Goal: Register for event/course

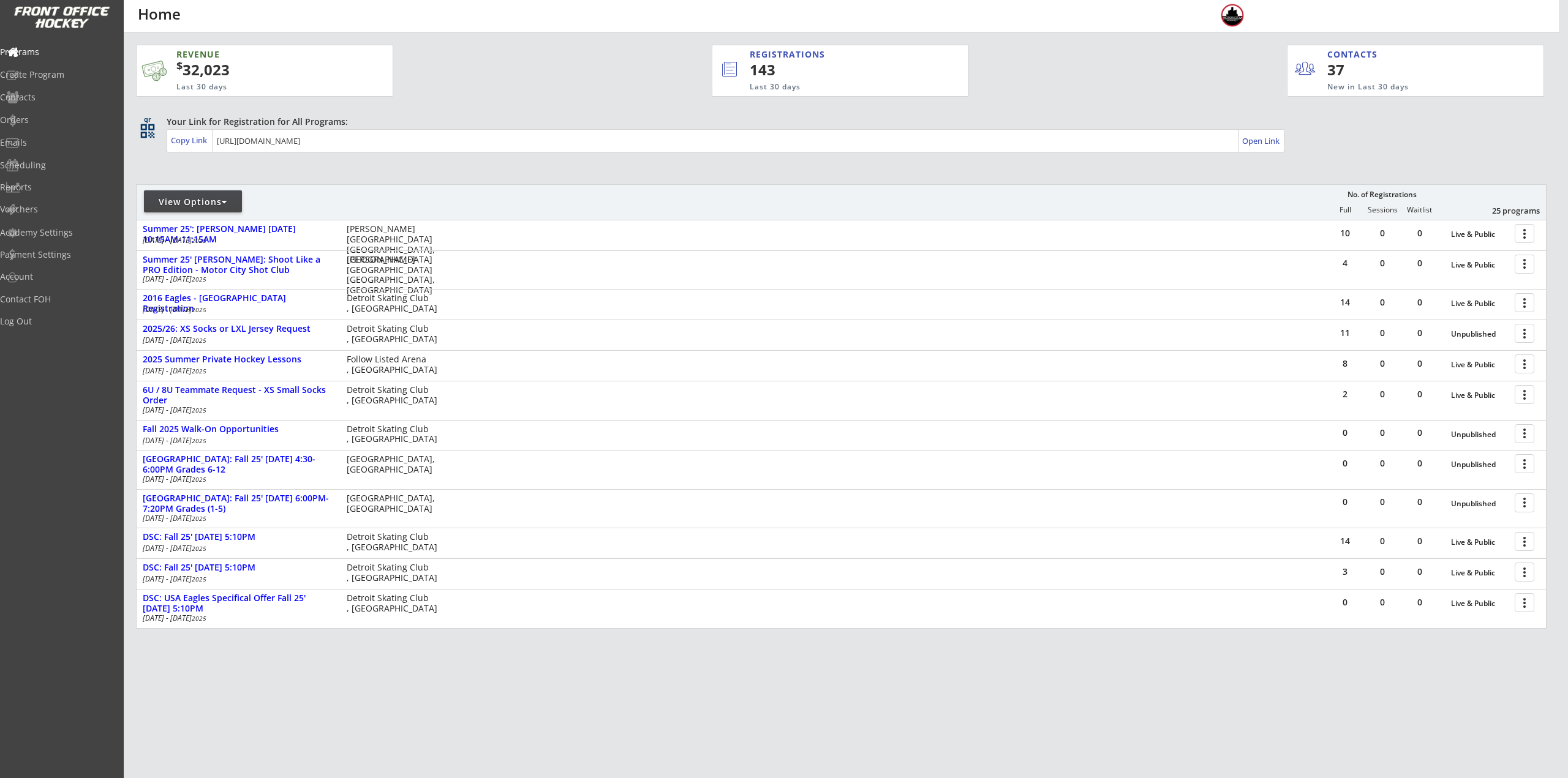
click at [217, 208] on div "View Options" at bounding box center [193, 202] width 98 height 12
select select ""Upcoming Programs""
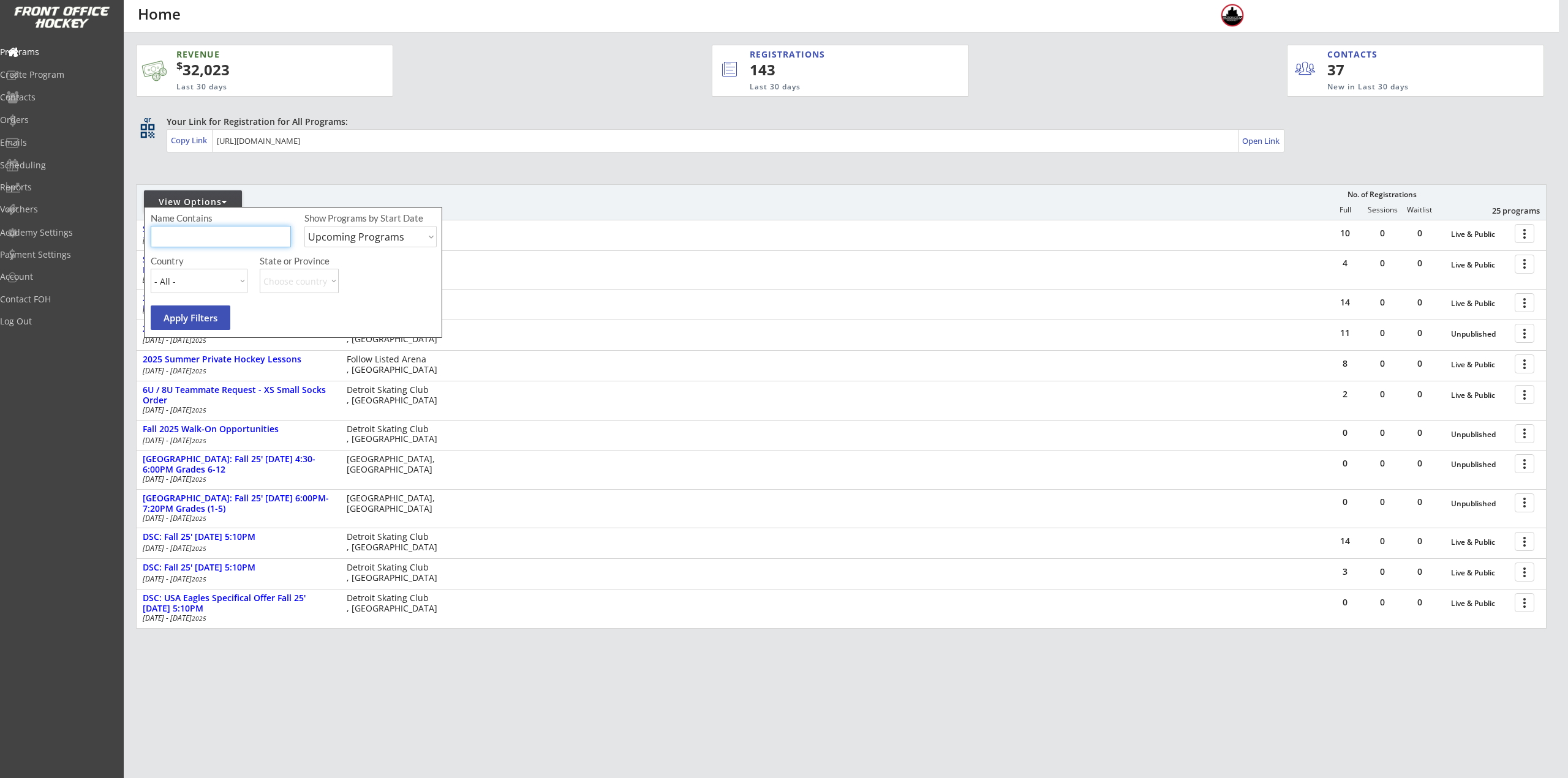
click at [223, 238] on input "input" at bounding box center [220, 236] width 140 height 21
type input "Friday"
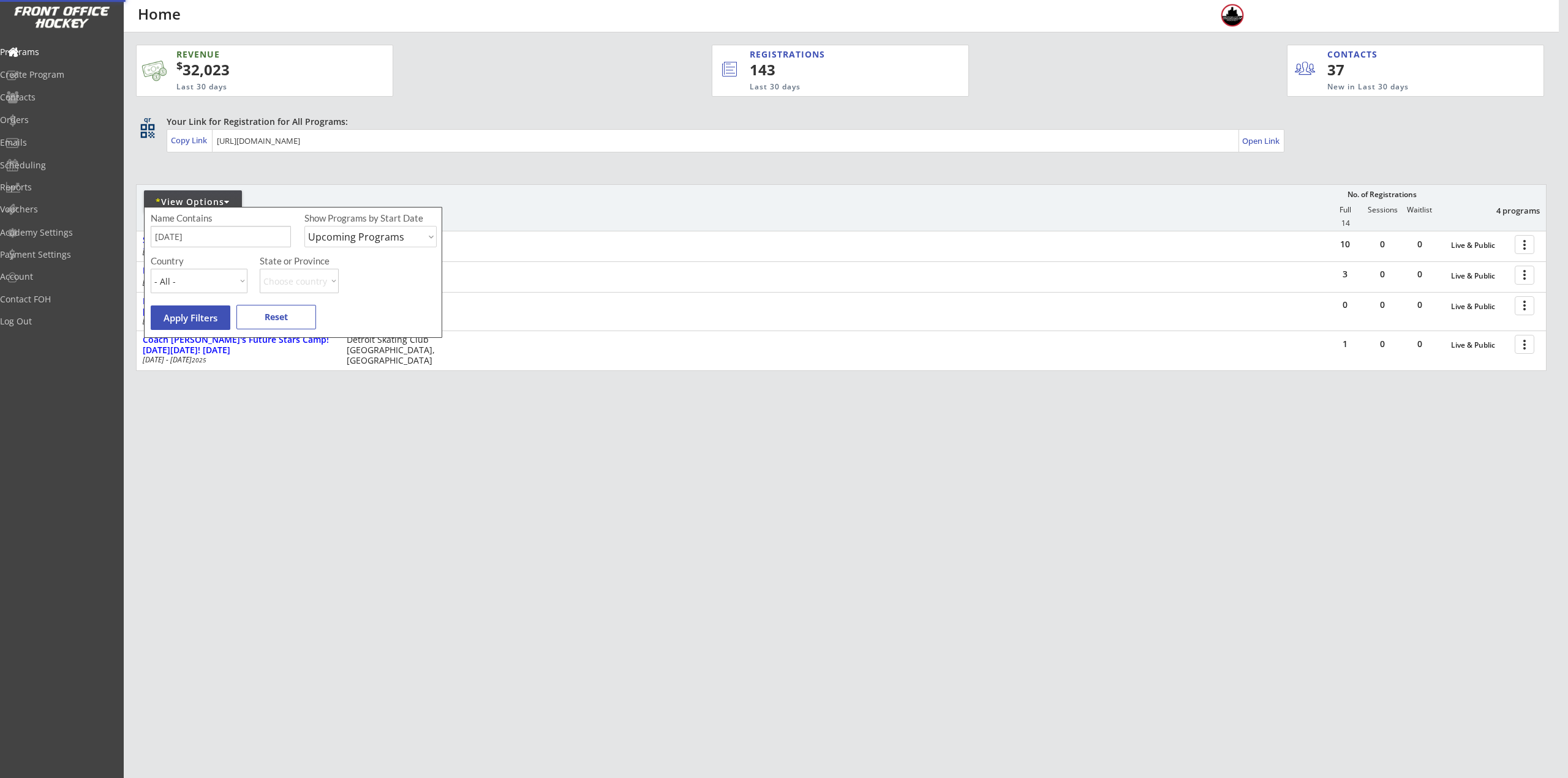
click at [749, 506] on div "REVENUE $ 32,023 Last 30 days REGISTRATIONS 143 Last 30 days CONTACTS 37 New in…" at bounding box center [841, 271] width 1435 height 477
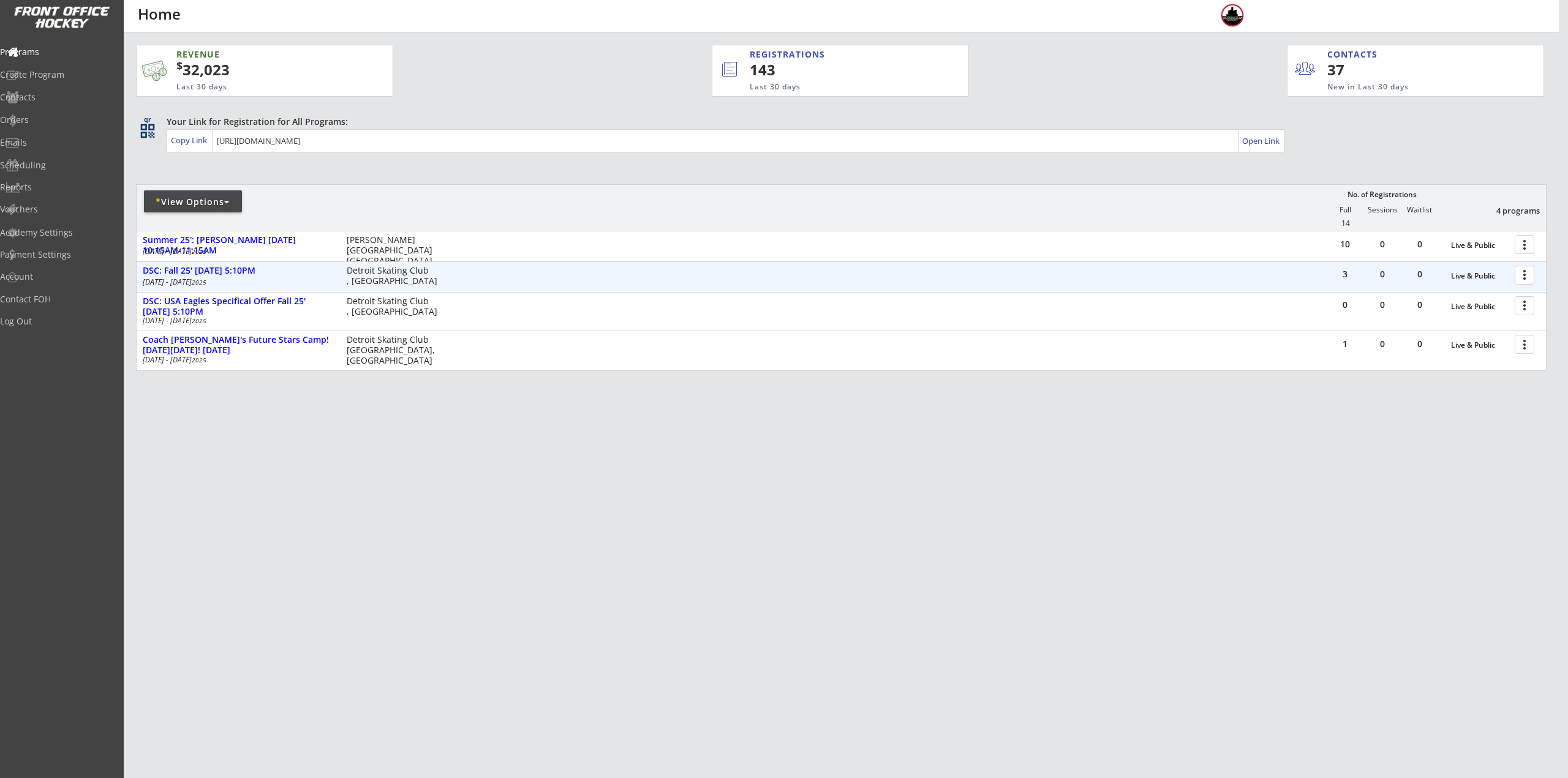
click at [1522, 273] on div at bounding box center [1527, 275] width 21 height 21
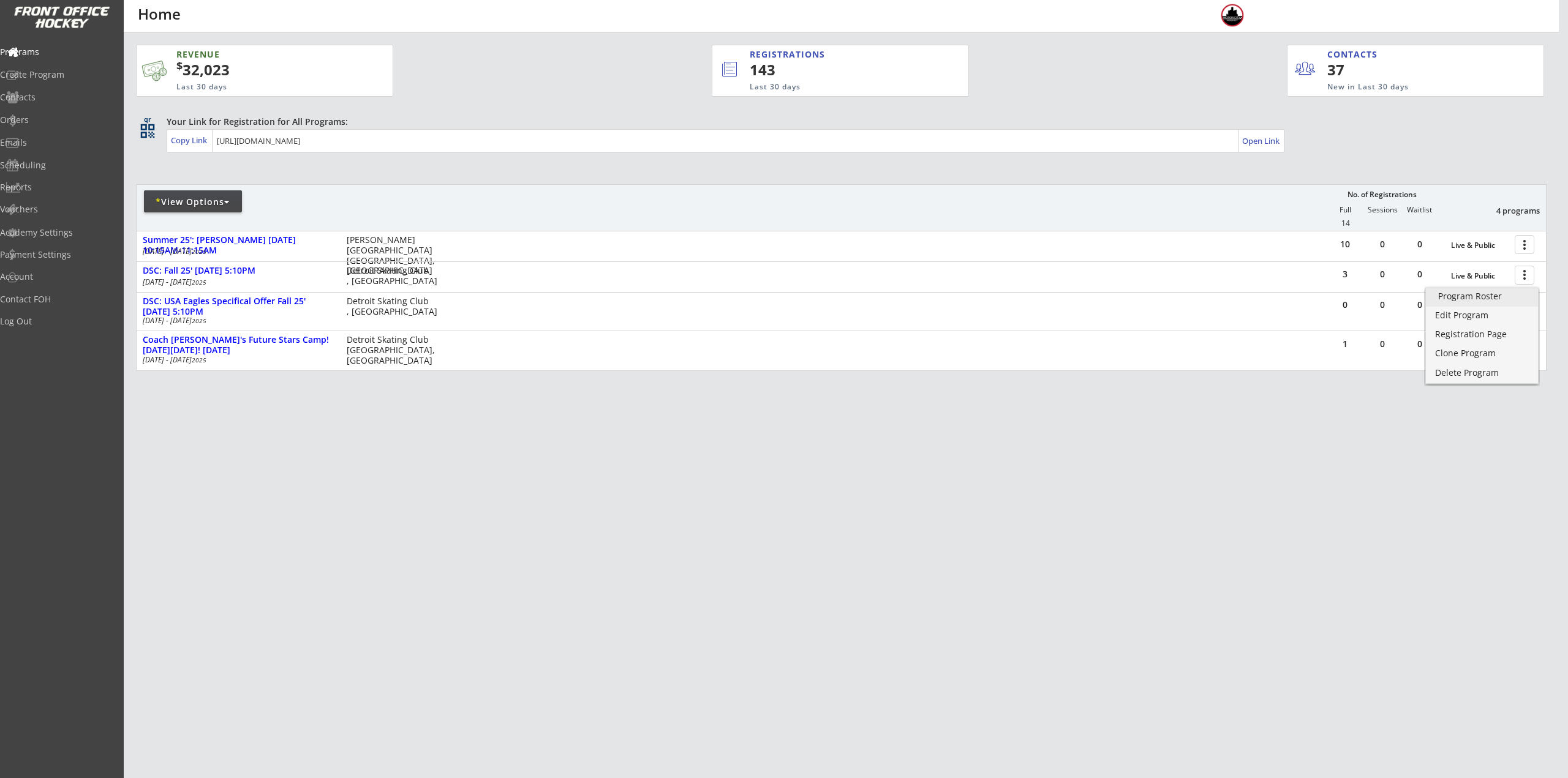
click at [1504, 298] on div "Program Roster" at bounding box center [1482, 296] width 88 height 9
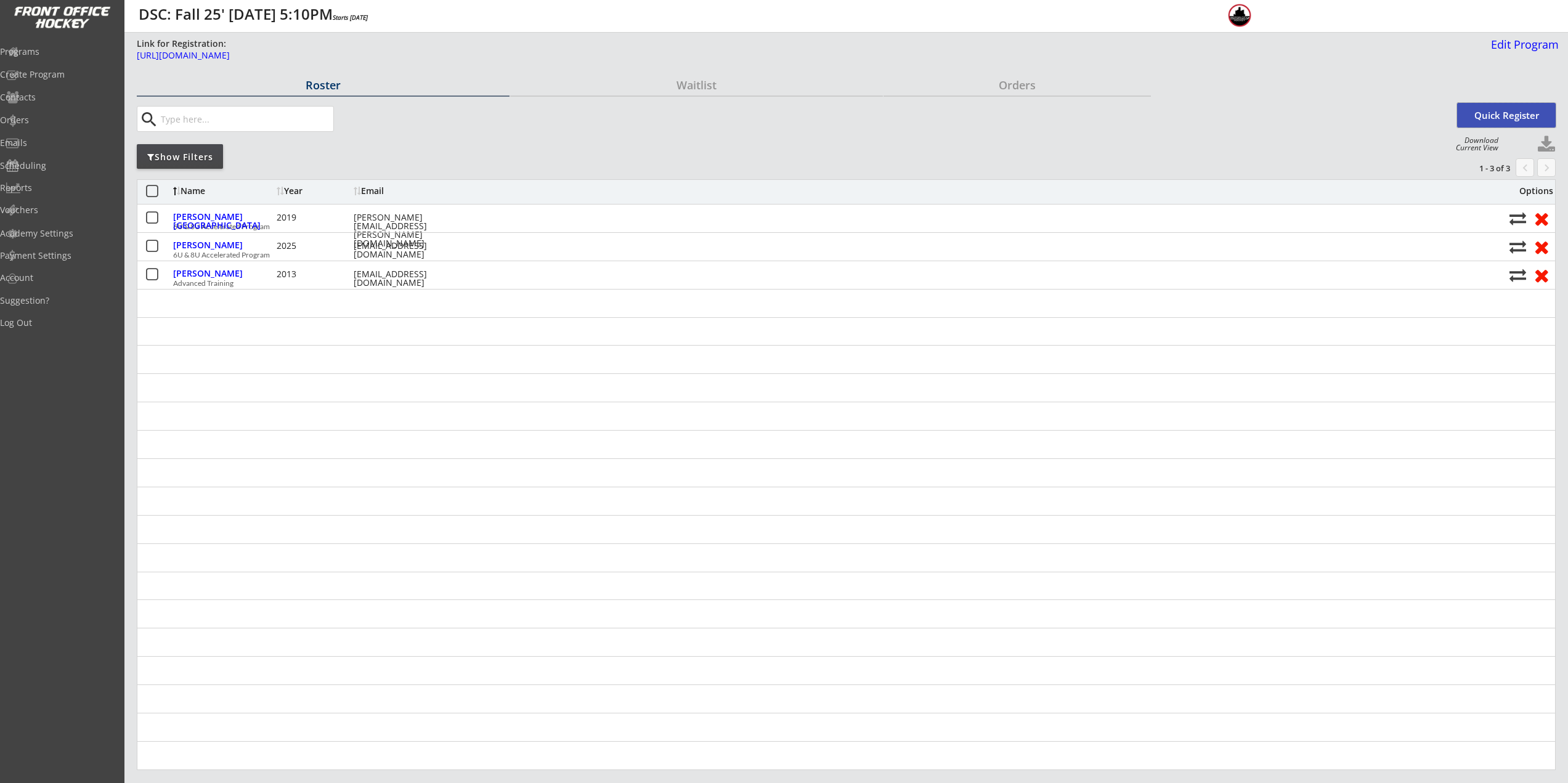
click at [1513, 114] on button "Quick Register" at bounding box center [1506, 115] width 99 height 25
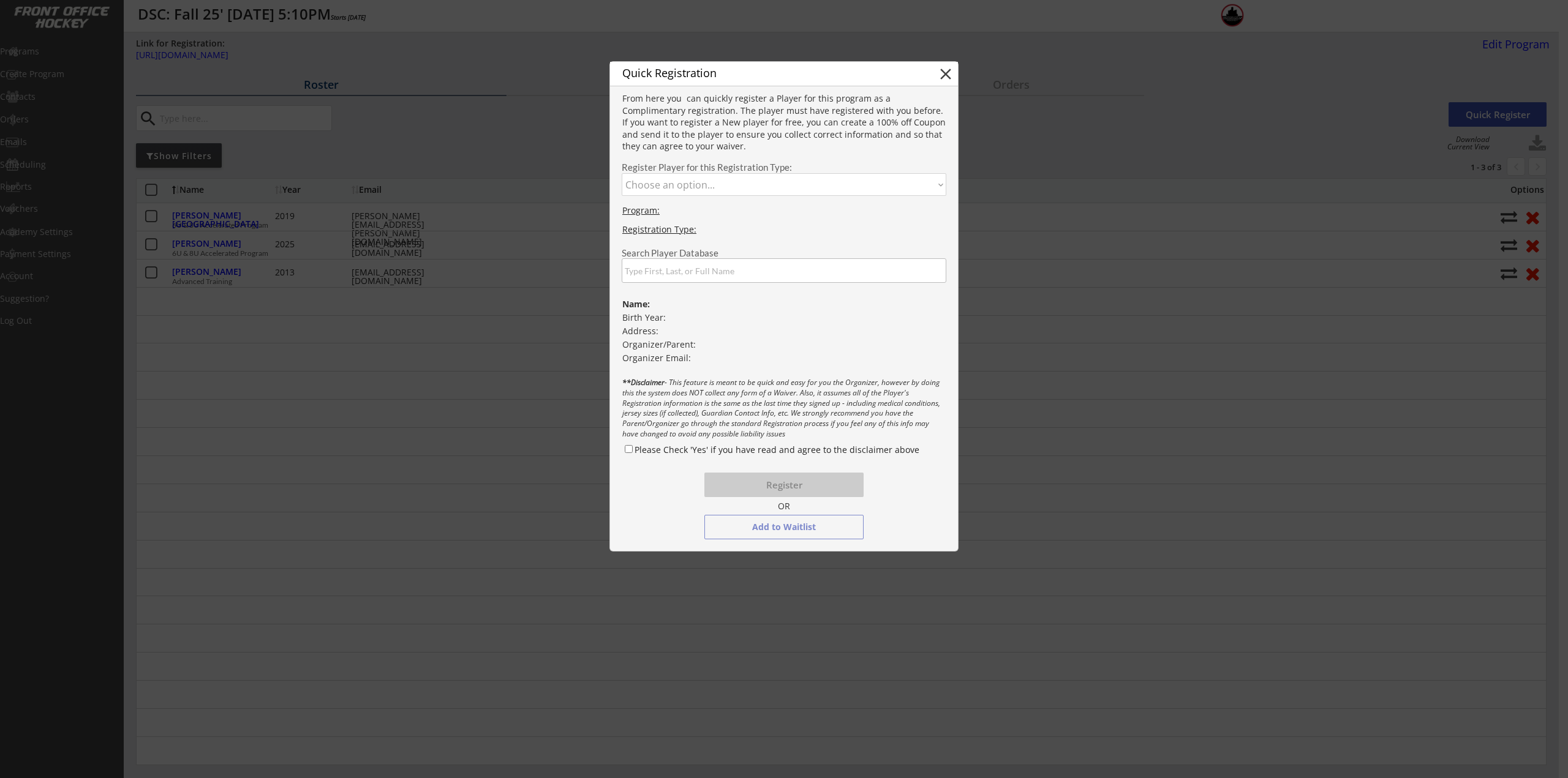
click at [765, 174] on select "Choose an option... Advanced Training 6U & 8U Accelerated Program" at bounding box center [784, 185] width 324 height 23
select select ""1348695171700984260__LOOKUP__1745864325719x241389404581265400""
click at [622, 174] on select "Choose an option... Advanced Training 6U & 8U Accelerated Program" at bounding box center [784, 185] width 324 height 23
click at [710, 264] on input "input" at bounding box center [784, 271] width 324 height 25
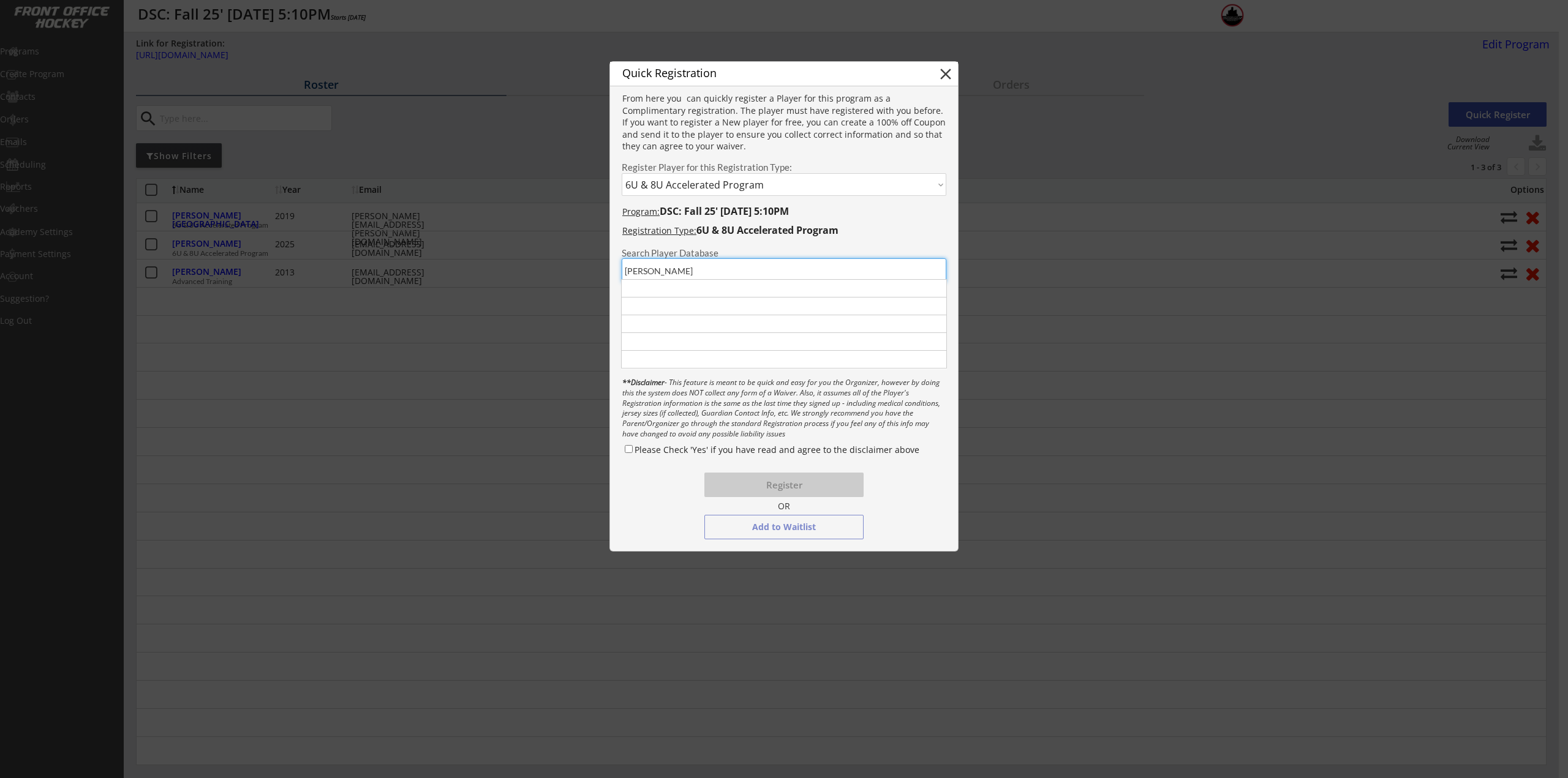
type input "Combs"
click at [671, 285] on div "[PERSON_NAME]" at bounding box center [687, 287] width 123 height 12
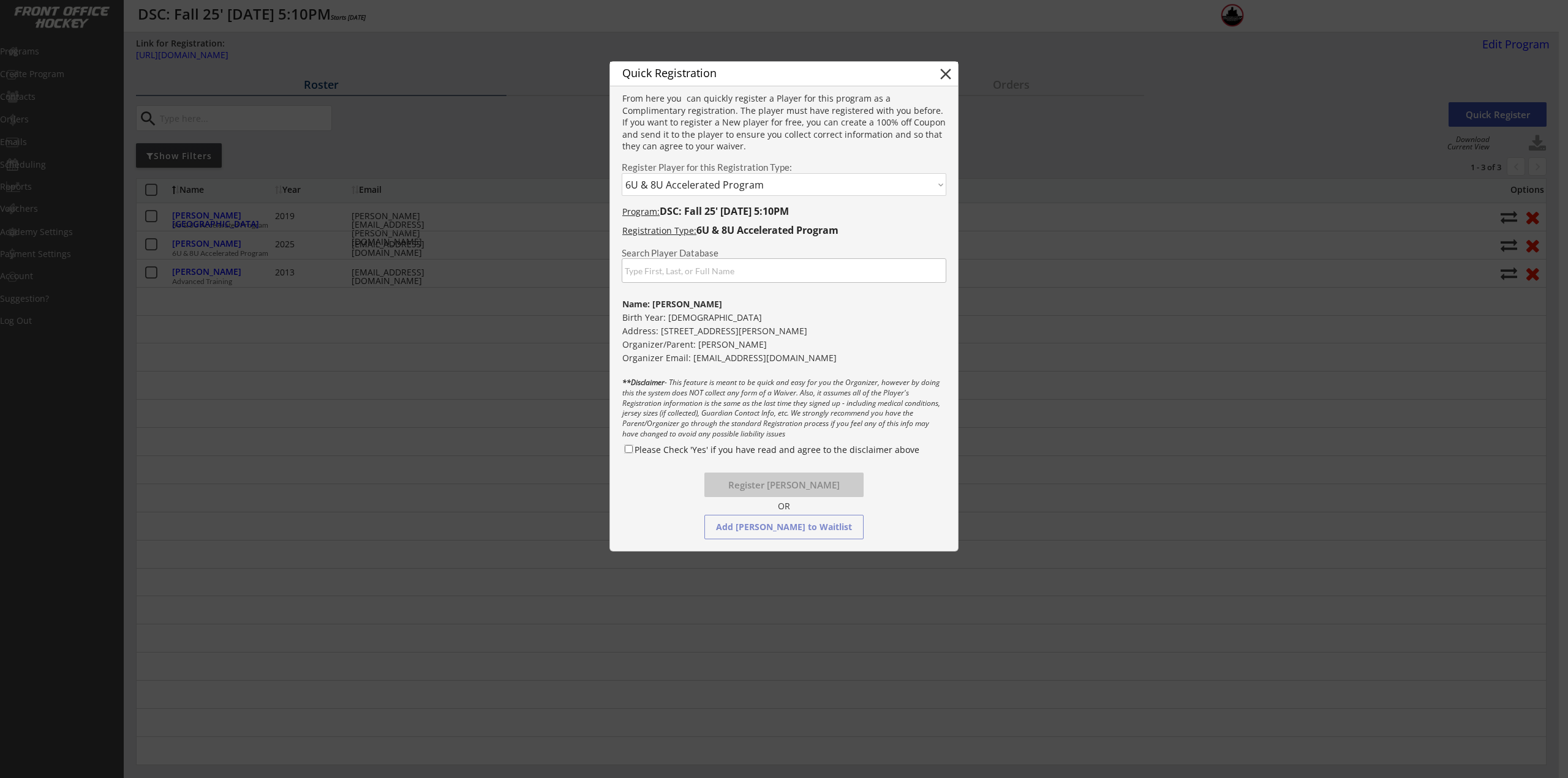
click at [628, 451] on input "Please Check 'Yes' if you have read and agree to the disclaimer above" at bounding box center [629, 449] width 8 height 8
checkbox input "true"
click at [787, 486] on button "Register David Combs" at bounding box center [784, 485] width 159 height 25
select select ""PLACEHOLDER_1427118222253""
checkbox input "false"
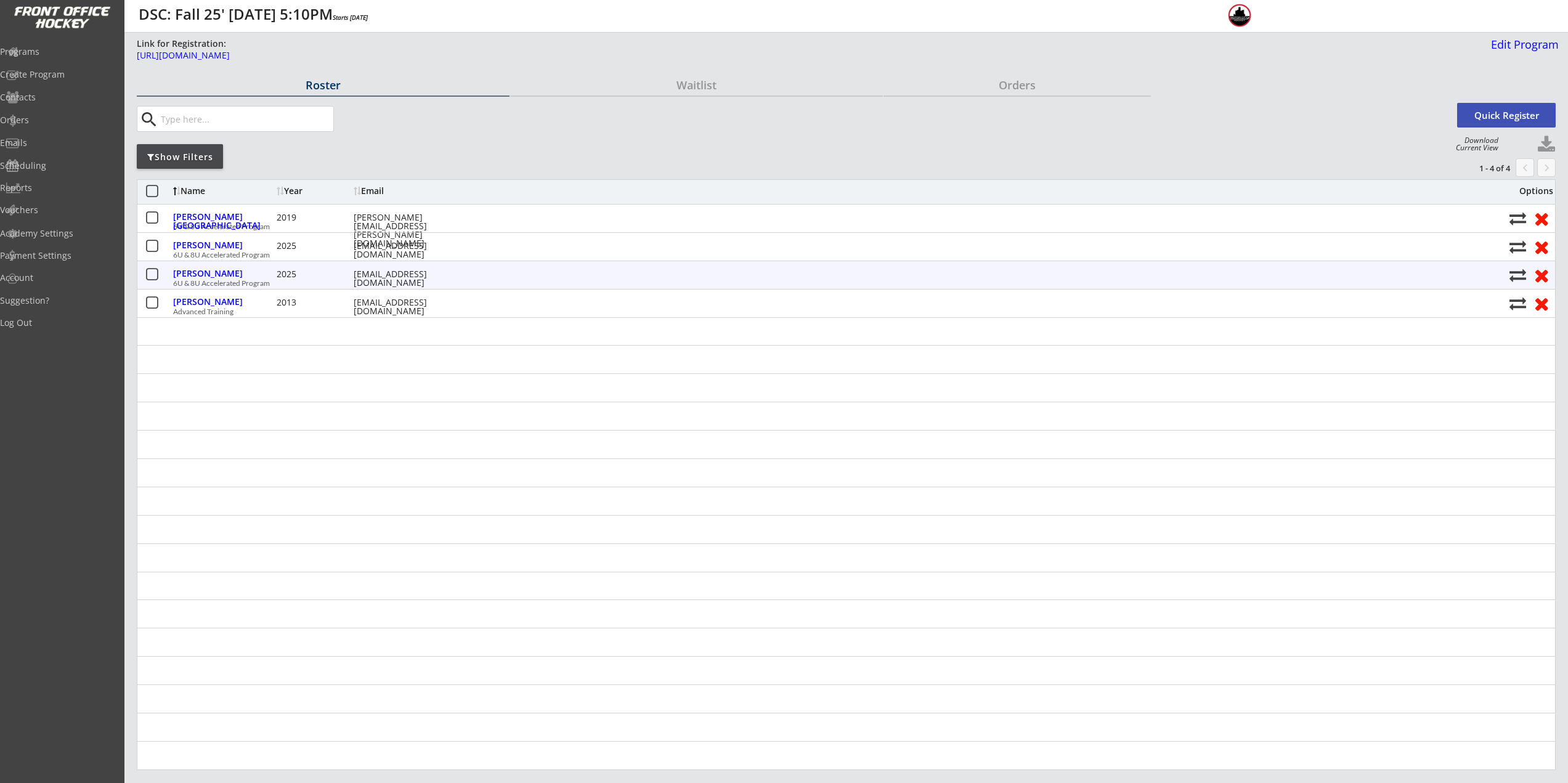
click at [1543, 274] on button at bounding box center [1541, 275] width 23 height 19
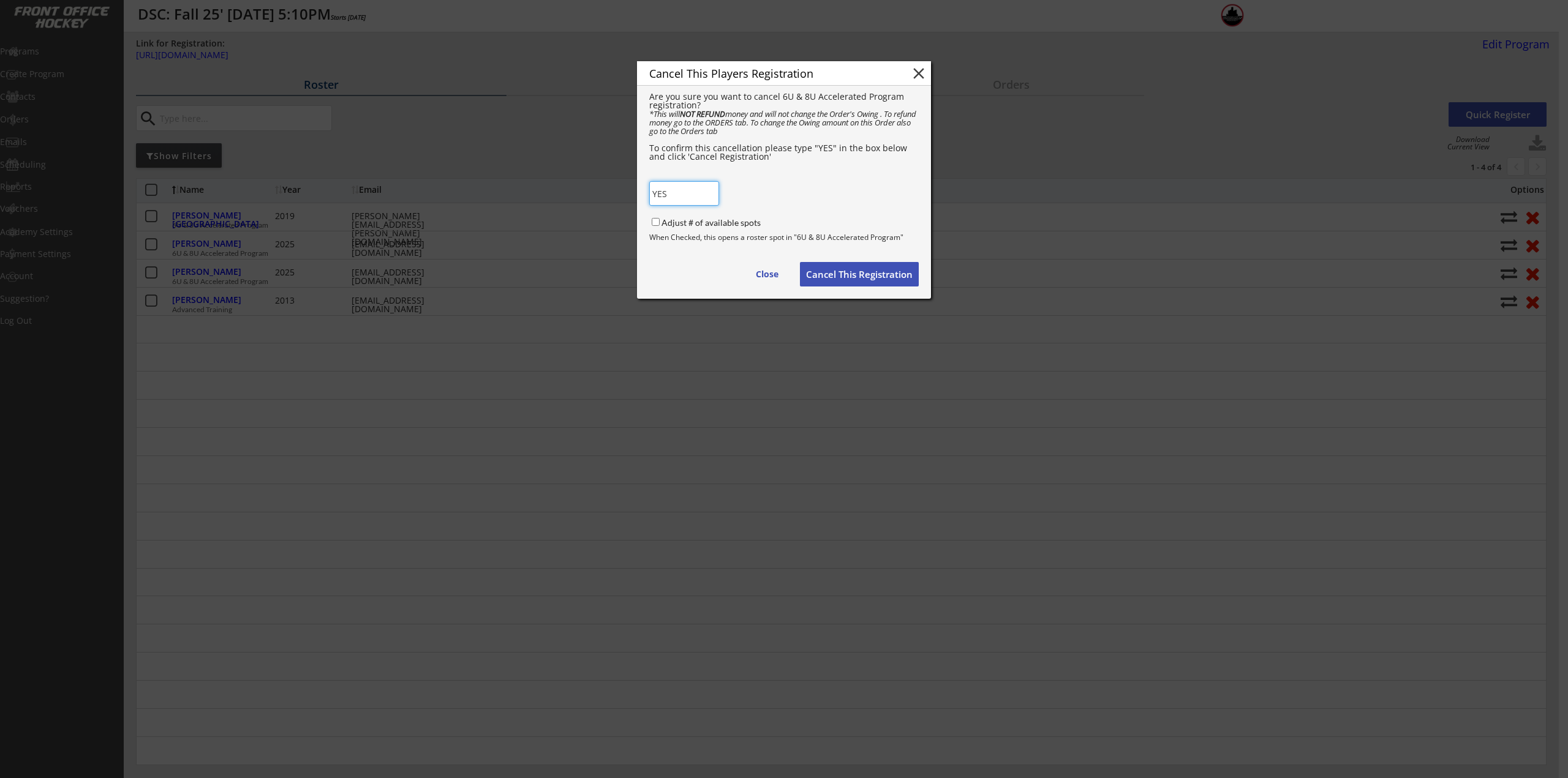
type input "YES"
click at [698, 223] on label "Adjust # of available spots" at bounding box center [712, 222] width 99 height 10
click at [660, 223] on input "Adjust # of available spots" at bounding box center [655, 222] width 8 height 8
checkbox input "true"
click at [885, 289] on div "Cancel This Players Registration close Are you sure you want to cancel 6U & 8U …" at bounding box center [784, 179] width 294 height 237
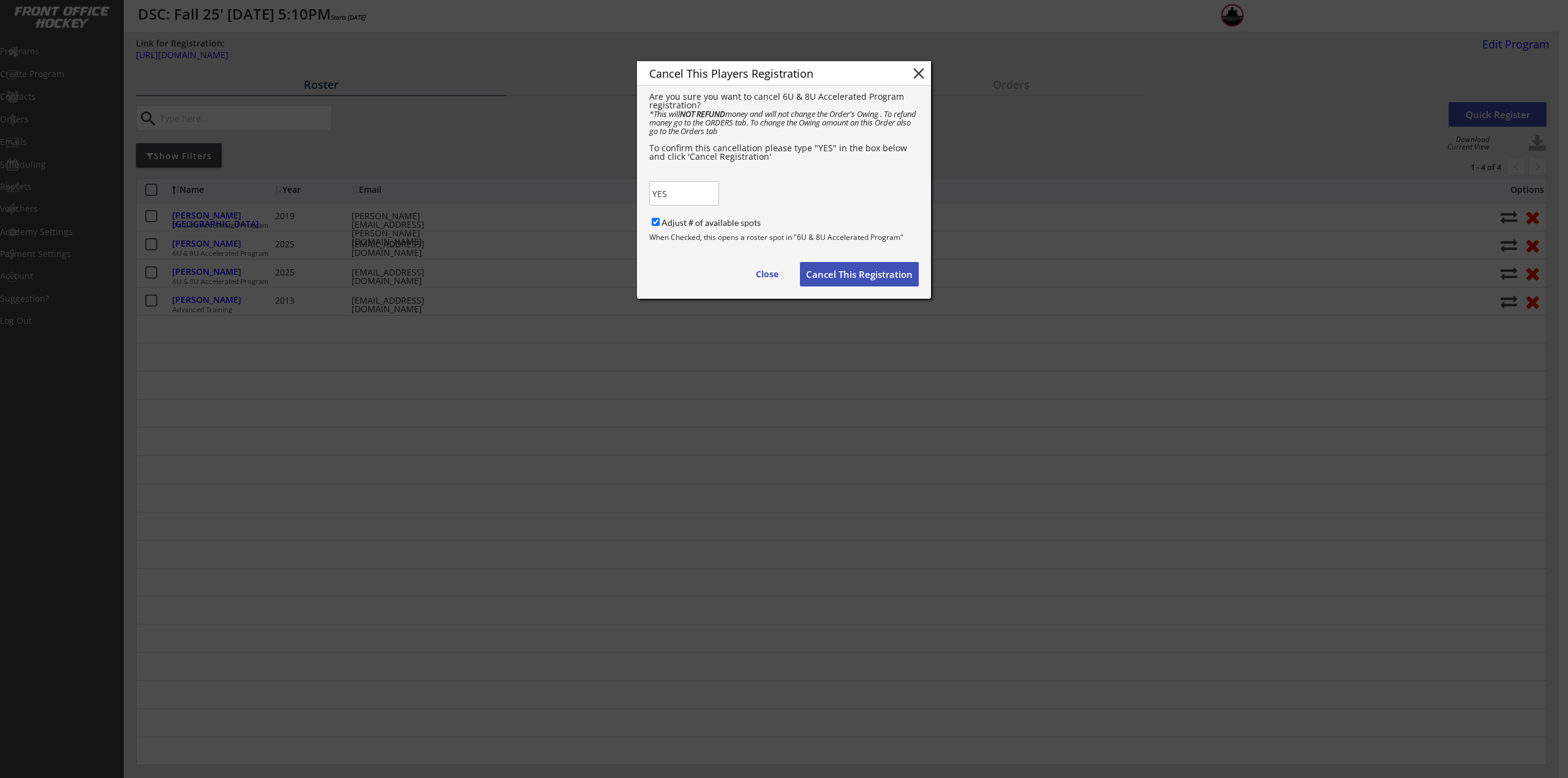
click at [881, 273] on button "Cancel This Registration" at bounding box center [859, 275] width 119 height 25
checkbox input "false"
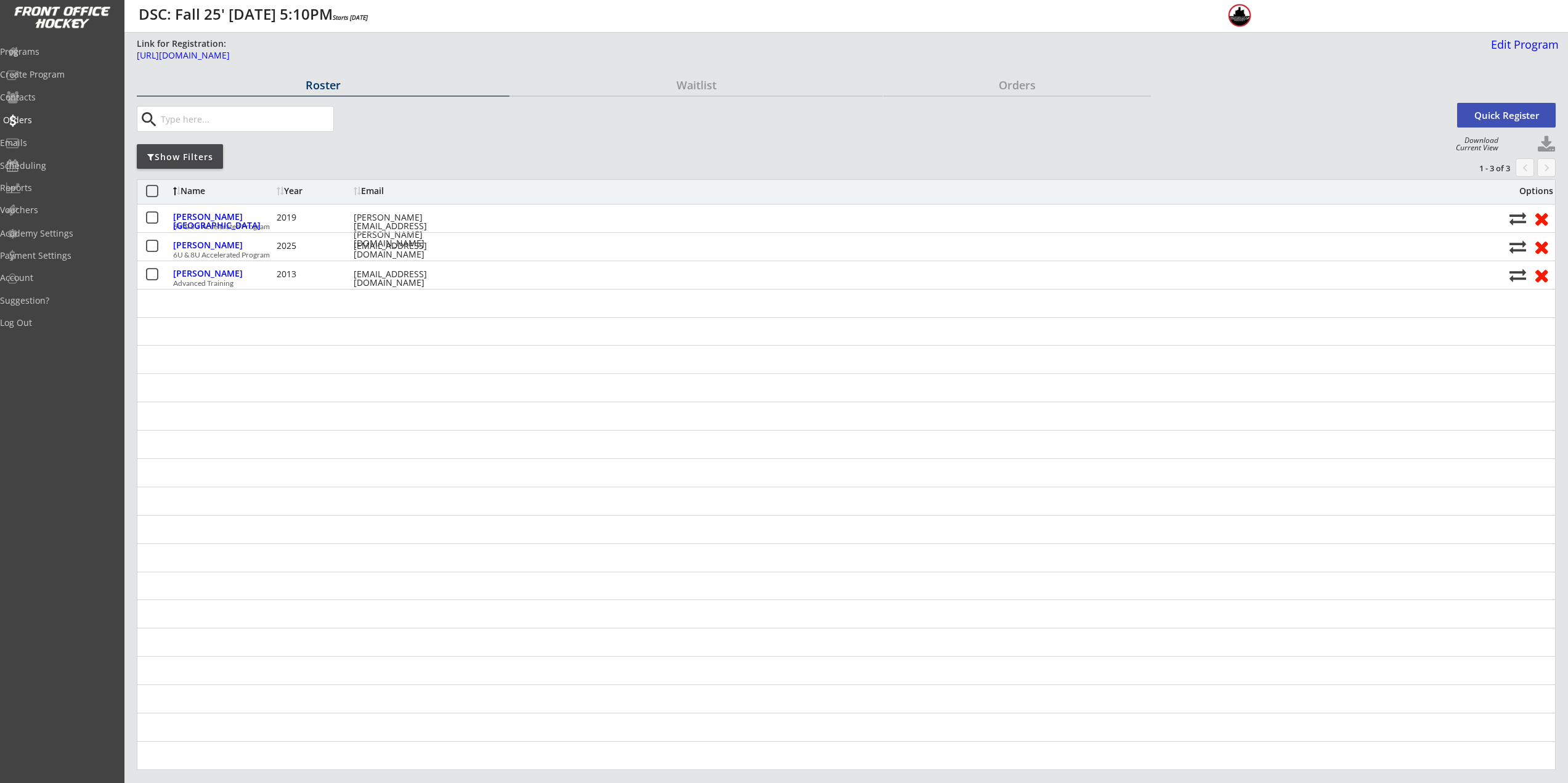
click at [54, 124] on div "Orders" at bounding box center [59, 120] width 111 height 9
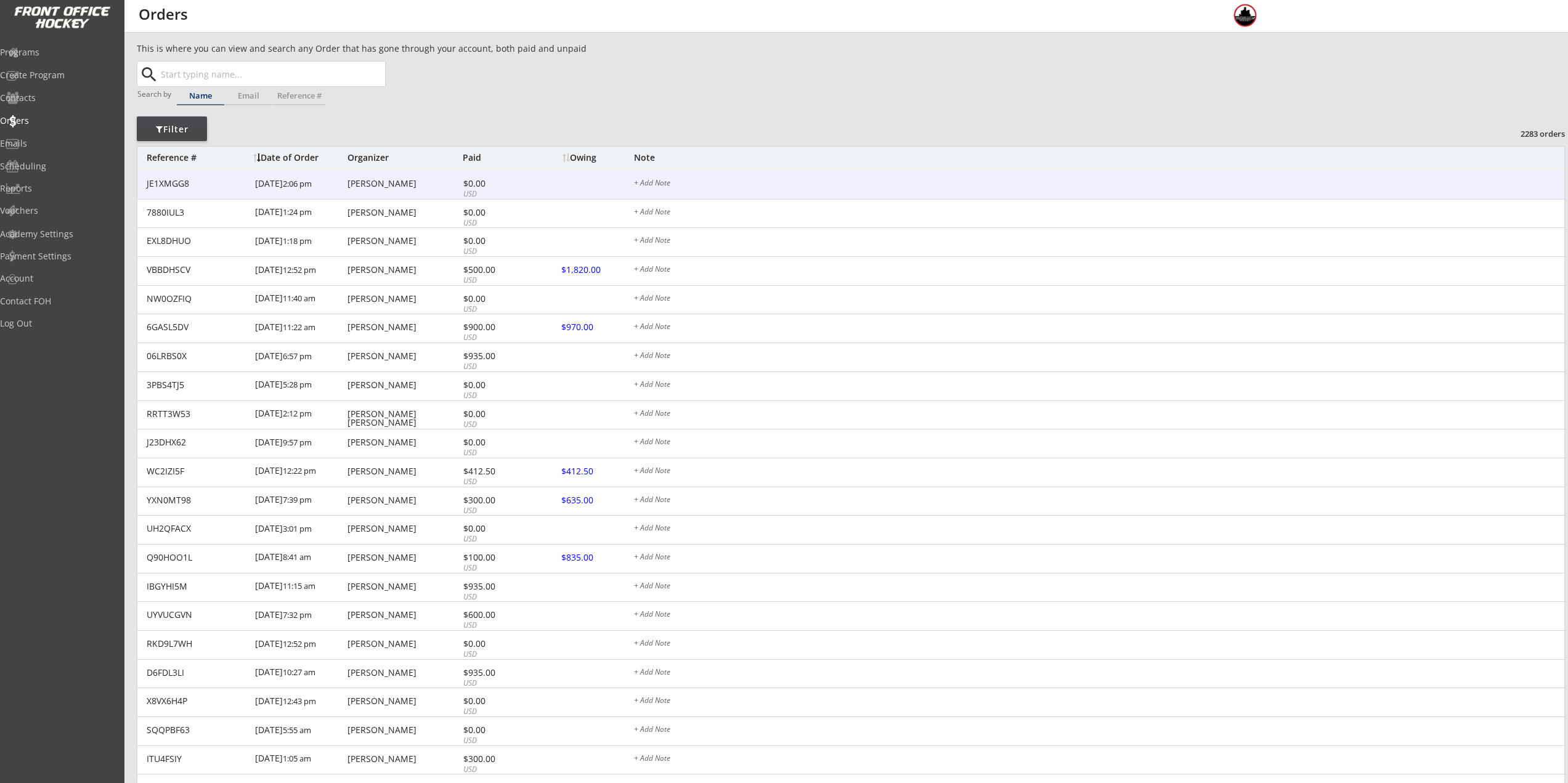
click at [428, 182] on div "[PERSON_NAME]" at bounding box center [403, 183] width 112 height 9
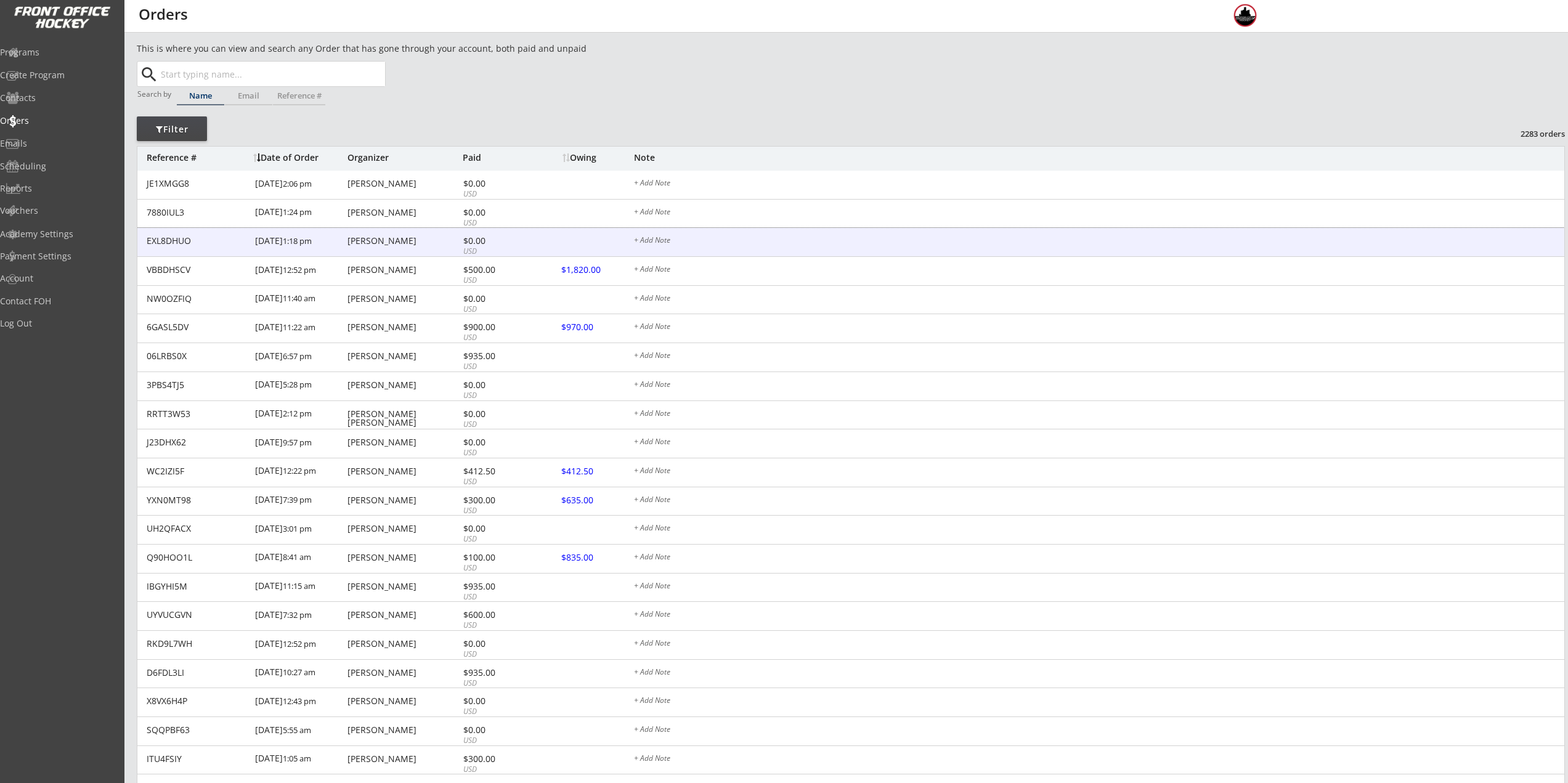
click at [416, 250] on div "EXL8DHUO [DATE] 1:18 pm [PERSON_NAME] $0.00 USD + Add Note" at bounding box center [851, 243] width 1427 height 29
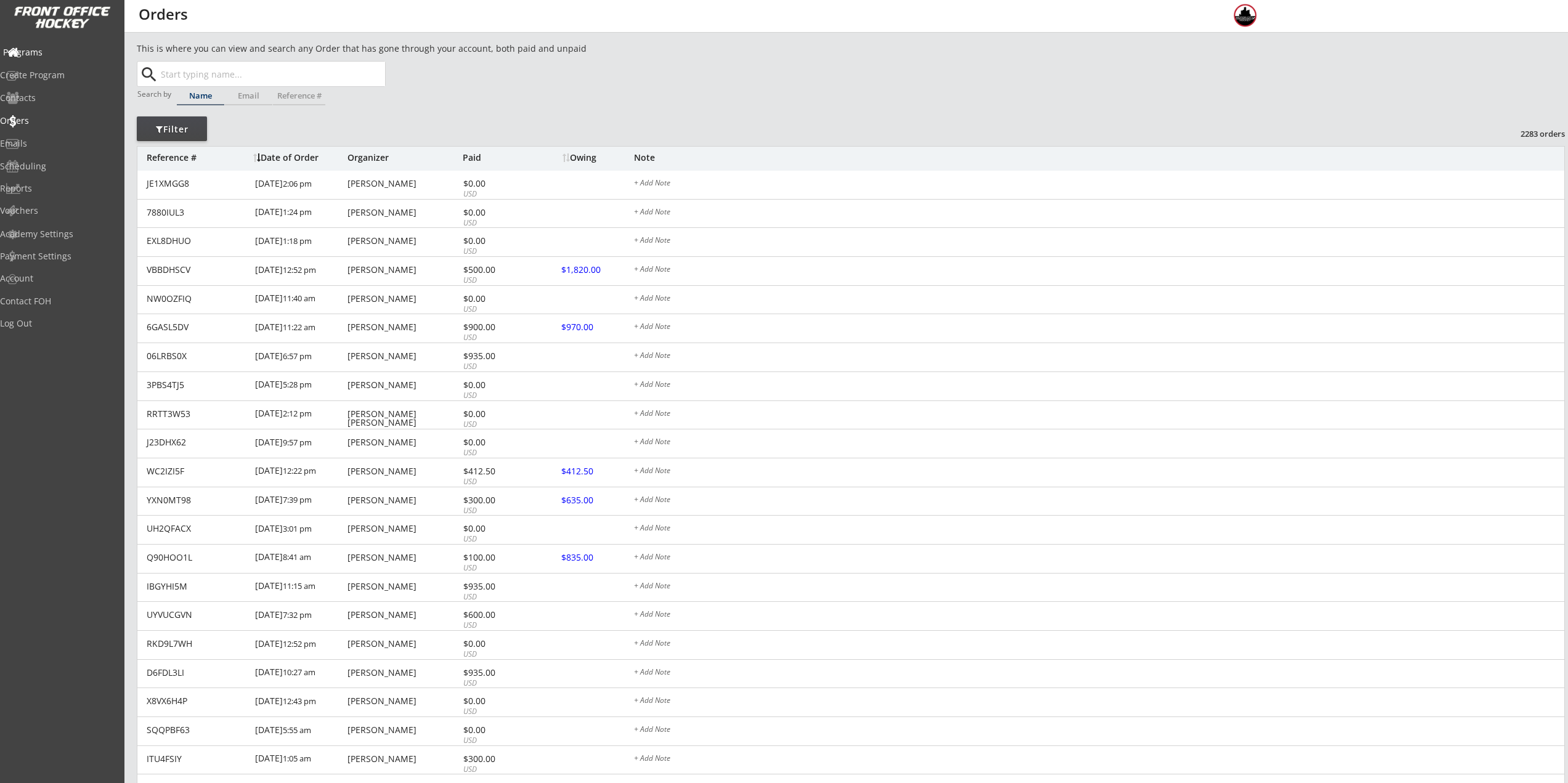
click at [51, 48] on div "Programs" at bounding box center [59, 52] width 111 height 9
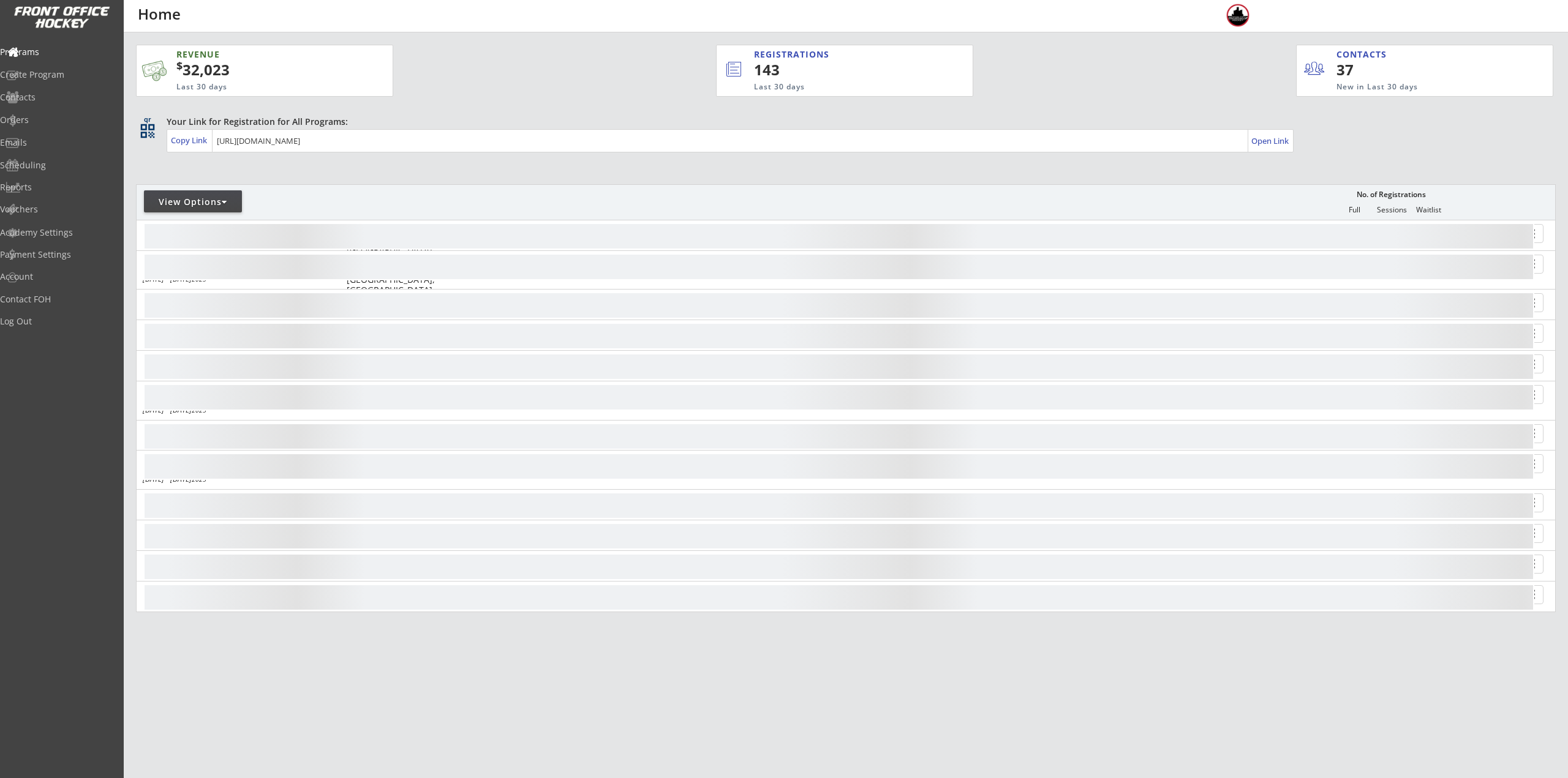
click at [217, 215] on div at bounding box center [280, 207] width 288 height 22
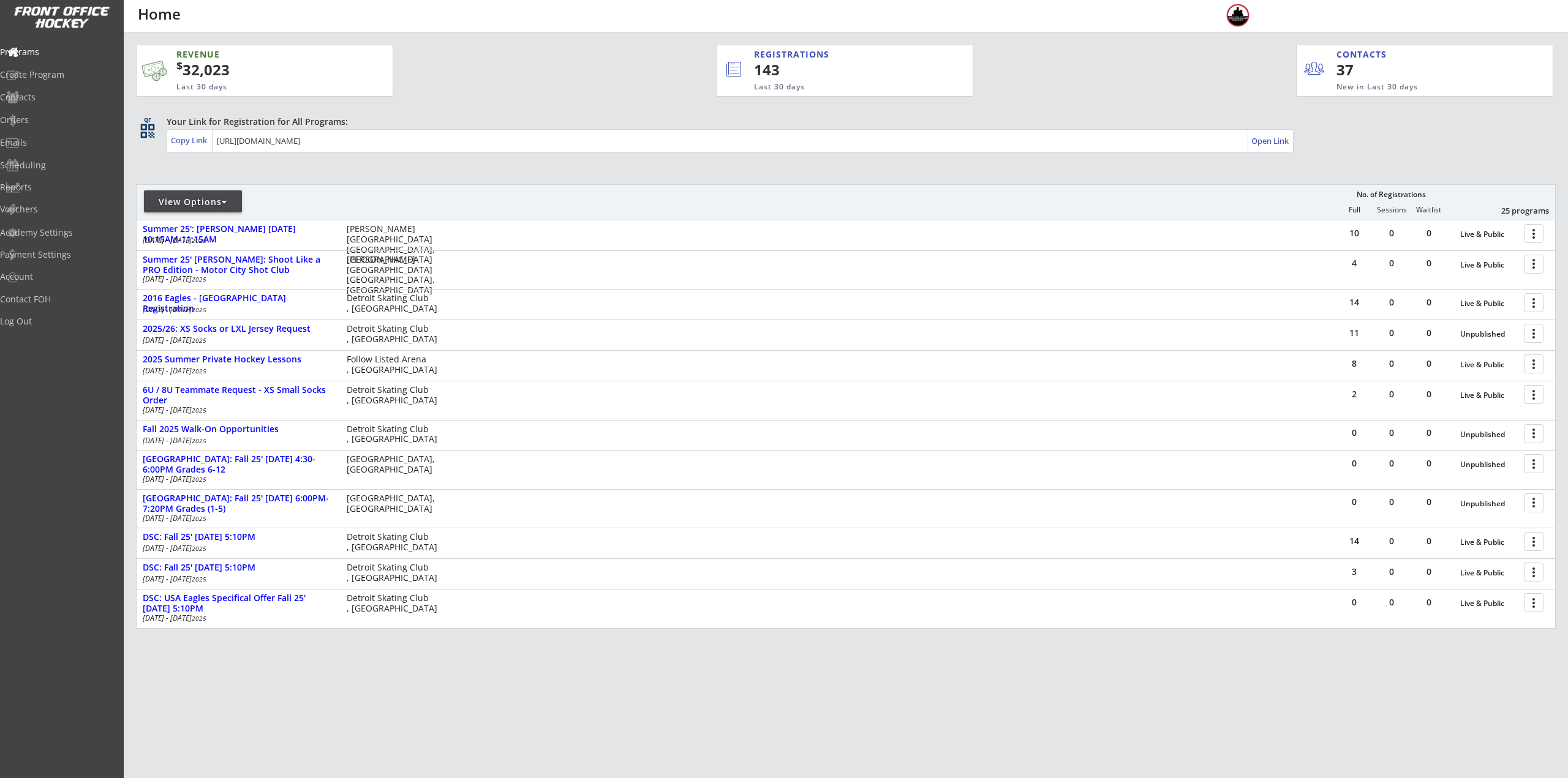
click at [217, 212] on div "View Options" at bounding box center [193, 201] width 98 height 22
select select ""Upcoming Programs""
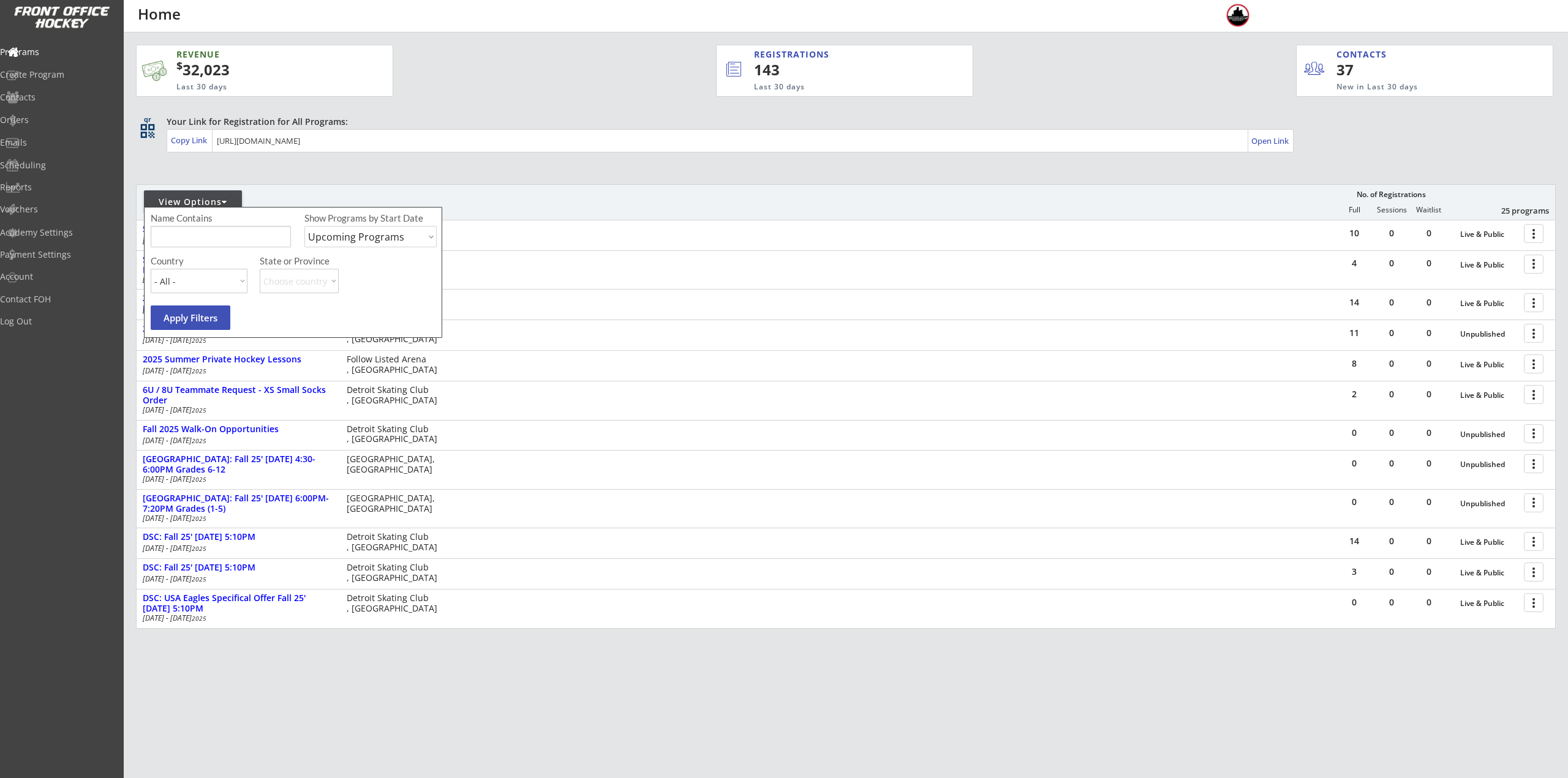
click at [217, 231] on input "input" at bounding box center [220, 236] width 140 height 21
type input "[GEOGRAPHIC_DATA]"
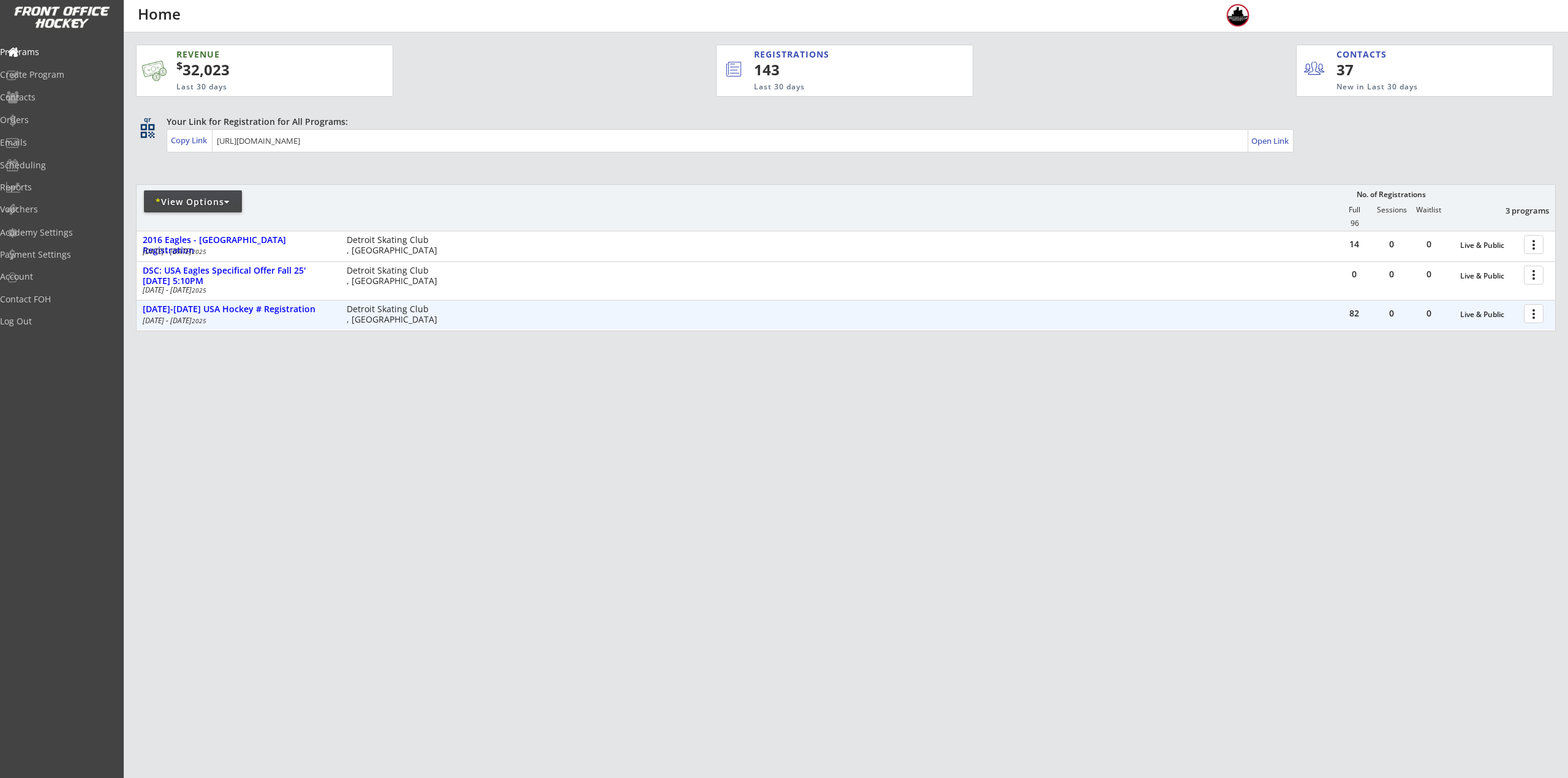
click at [1536, 313] on div at bounding box center [1537, 313] width 21 height 21
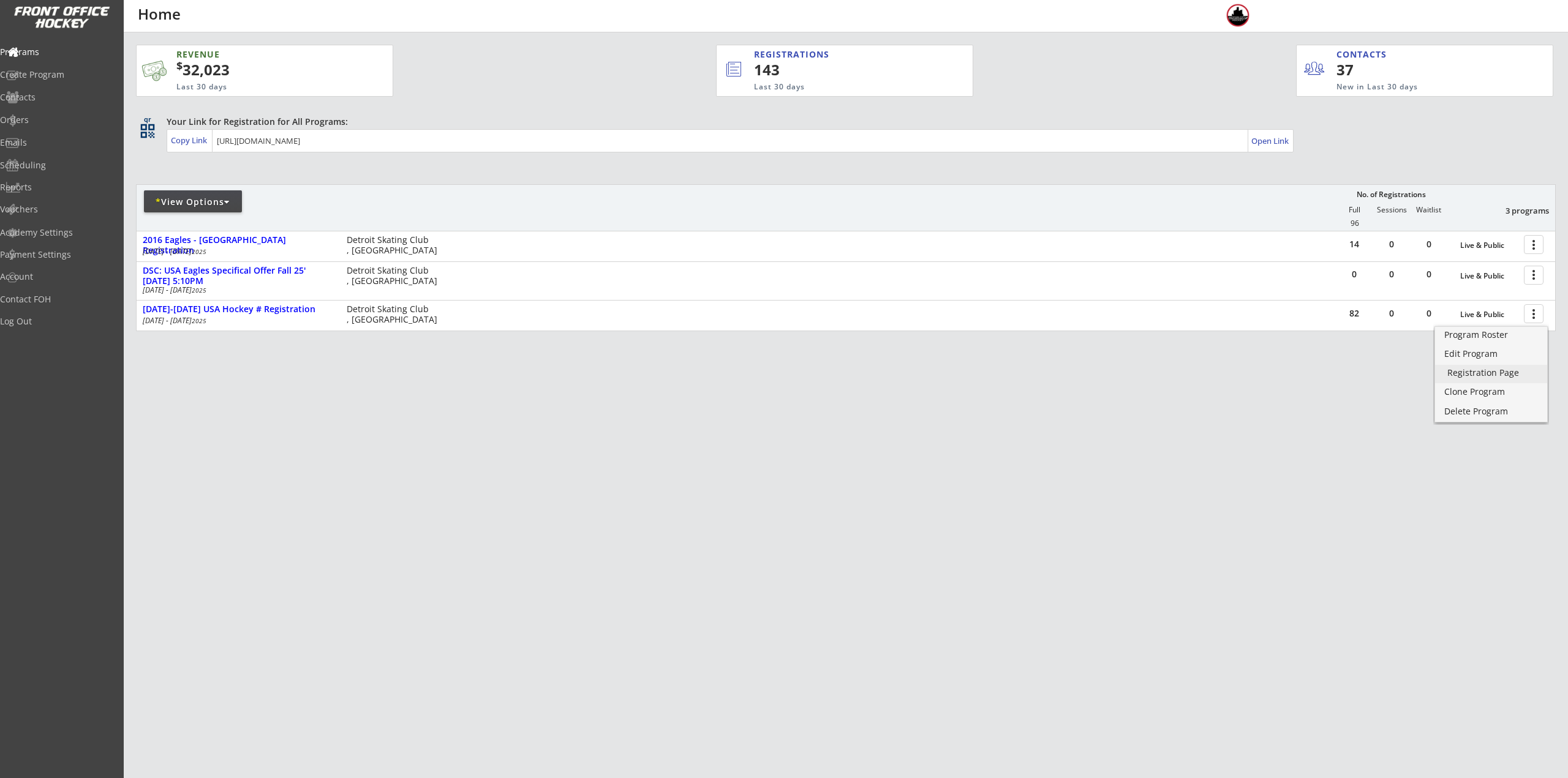
click at [1494, 375] on div "Registration Page" at bounding box center [1492, 373] width 88 height 9
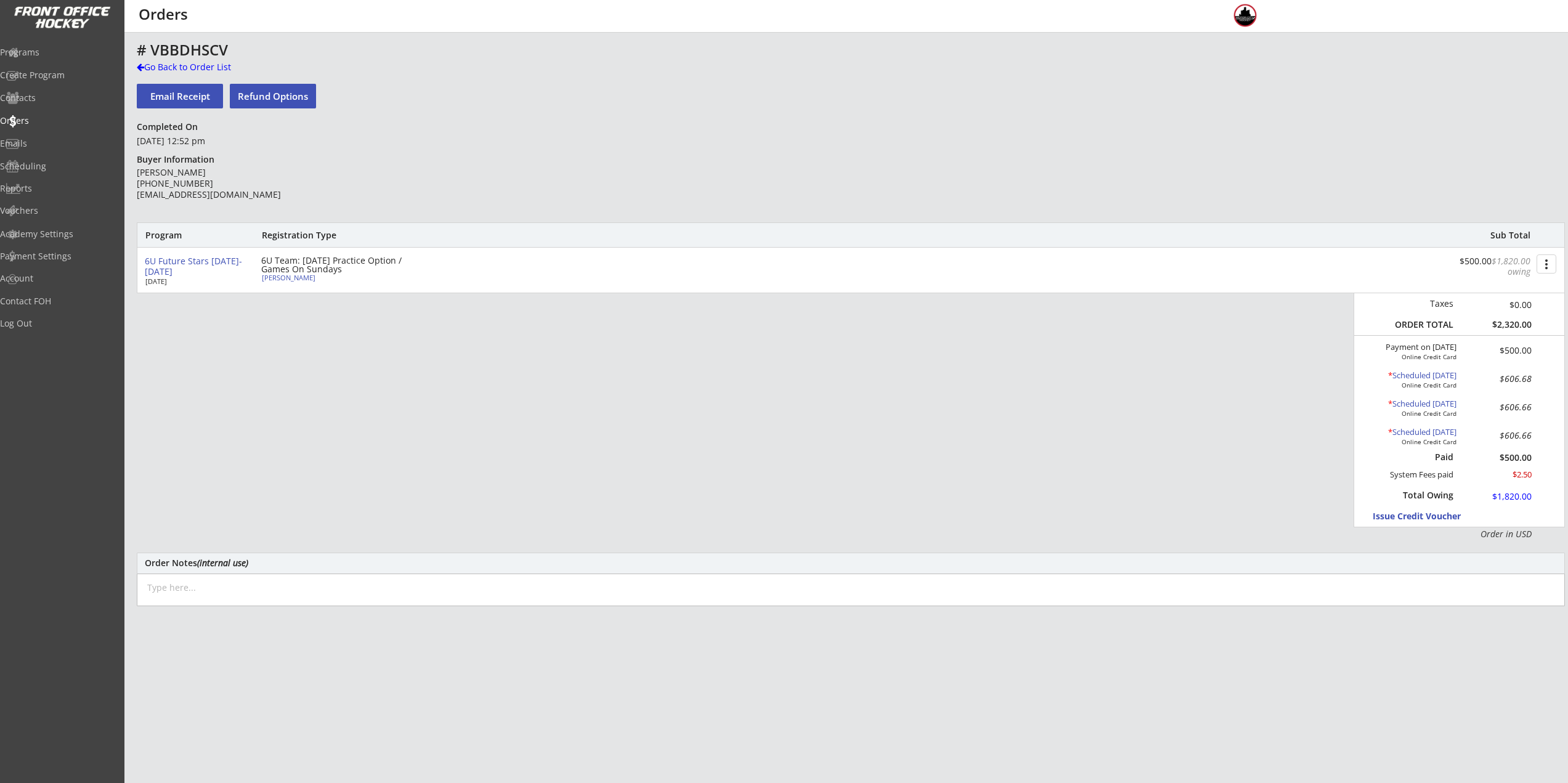
click at [289, 275] on div "[PERSON_NAME]" at bounding box center [330, 277] width 137 height 7
select select ""Youth S/M""
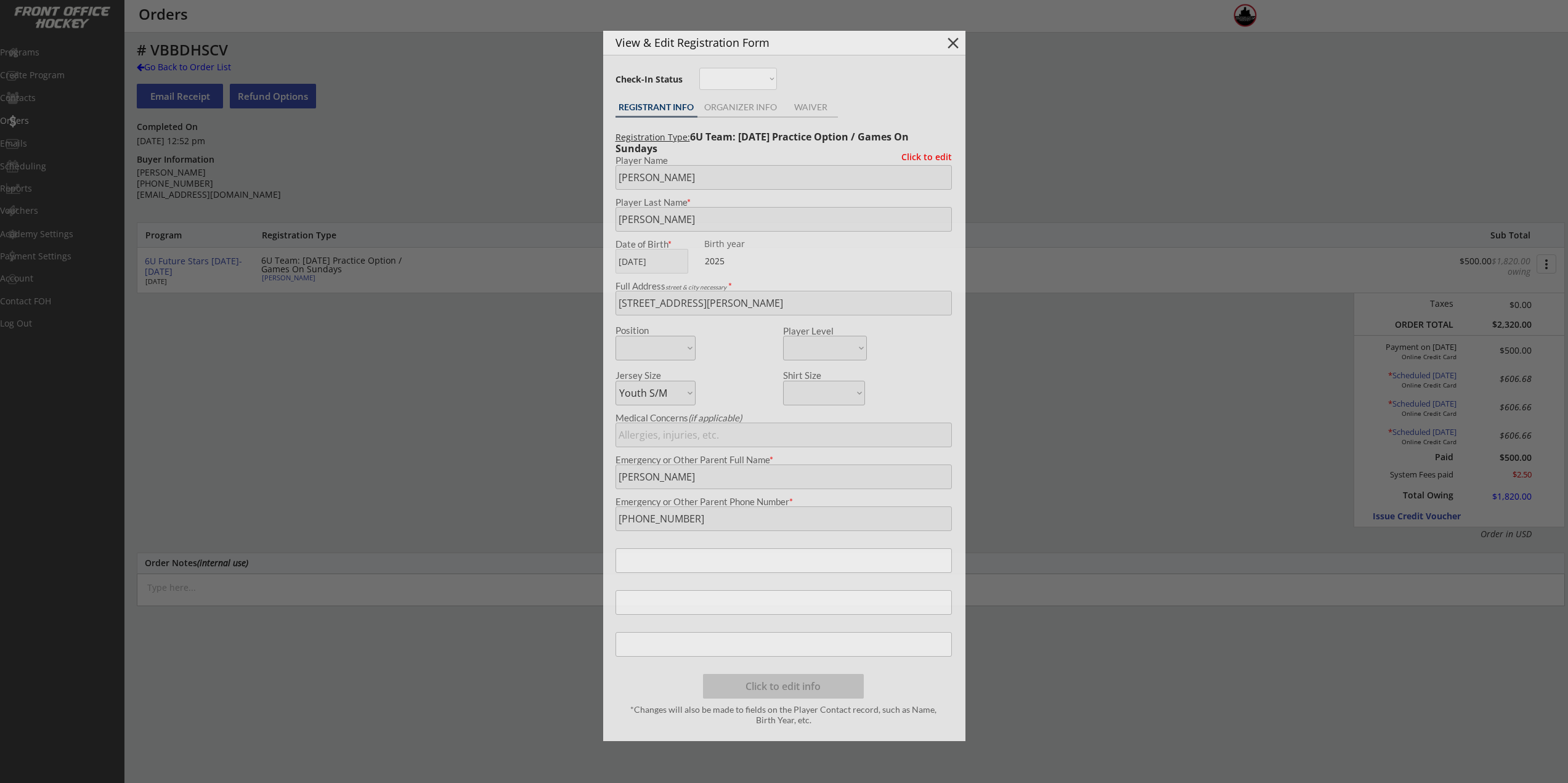
type input "2019"
type input "7, 4, 17"
type input "COMBS"
